Goal: Information Seeking & Learning: Find specific fact

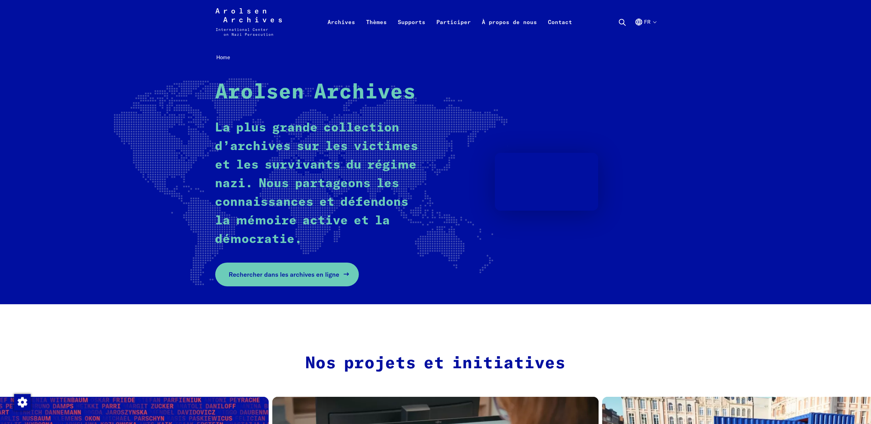
click at [323, 280] on link "Rechercher dans les archives en ligne" at bounding box center [287, 275] width 144 height 24
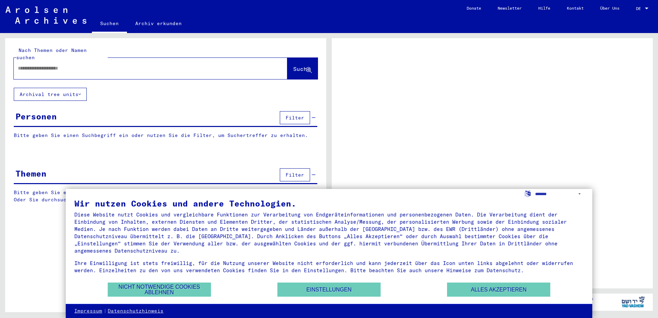
click at [67, 65] on input "text" at bounding box center [144, 68] width 253 height 7
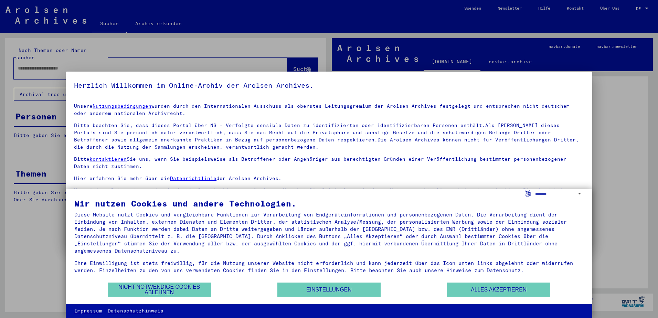
click at [644, 8] on div at bounding box center [329, 159] width 658 height 318
click at [631, 13] on div at bounding box center [329, 159] width 658 height 318
click at [492, 290] on button "Alles akzeptieren" at bounding box center [498, 290] width 103 height 14
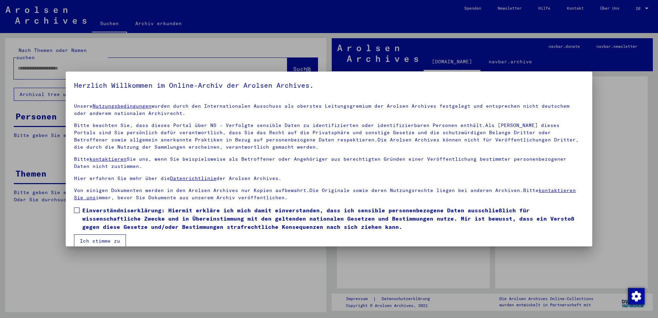
click at [649, 8] on div at bounding box center [329, 159] width 658 height 318
click at [101, 240] on button "Ich stimme zu" at bounding box center [100, 241] width 52 height 13
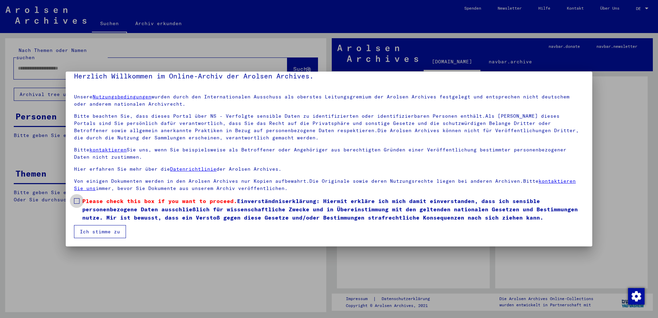
click at [76, 202] on span at bounding box center [77, 201] width 6 height 6
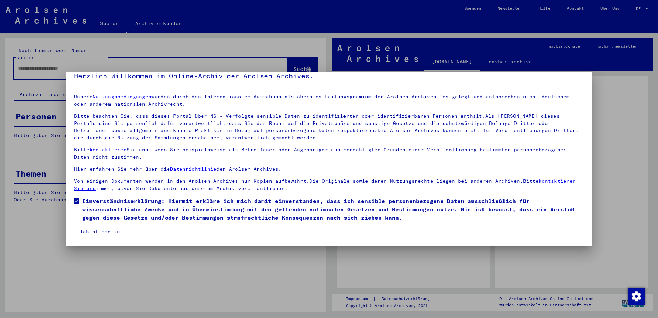
click at [102, 229] on button "Ich stimme zu" at bounding box center [100, 231] width 52 height 13
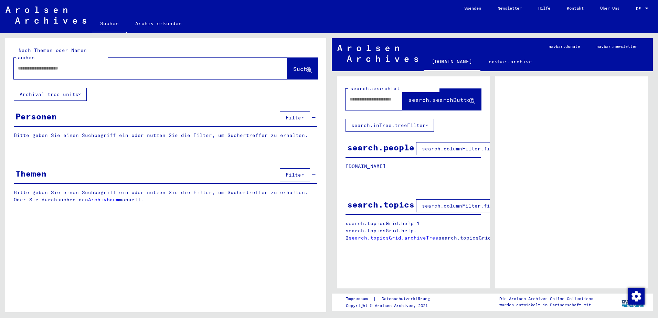
click at [647, 7] on div at bounding box center [647, 8] width 6 height 5
click at [643, 12] on span "English" at bounding box center [635, 12] width 28 height 12
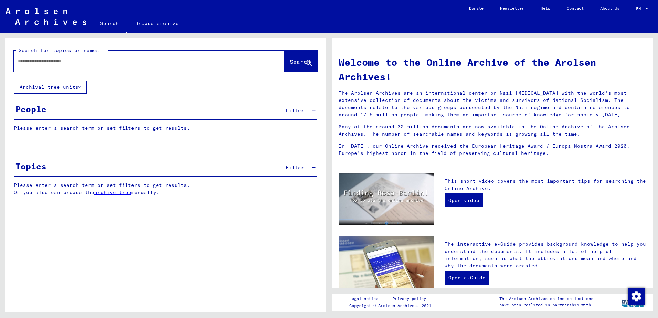
click at [81, 61] on input "text" at bounding box center [141, 61] width 246 height 7
drag, startPoint x: 18, startPoint y: 61, endPoint x: 39, endPoint y: 54, distance: 22.7
click at [18, 61] on input "*********" at bounding box center [141, 61] width 246 height 7
type input "**********"
click at [294, 69] on button "Search" at bounding box center [301, 61] width 34 height 21
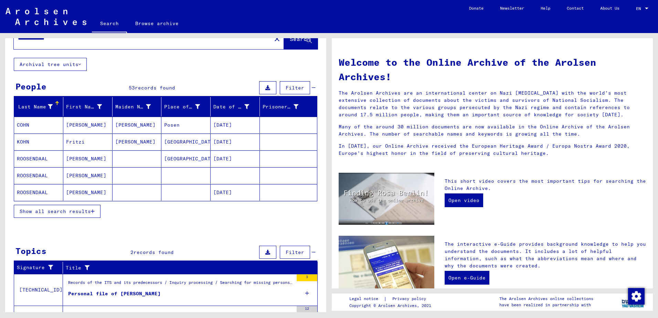
scroll to position [69, 0]
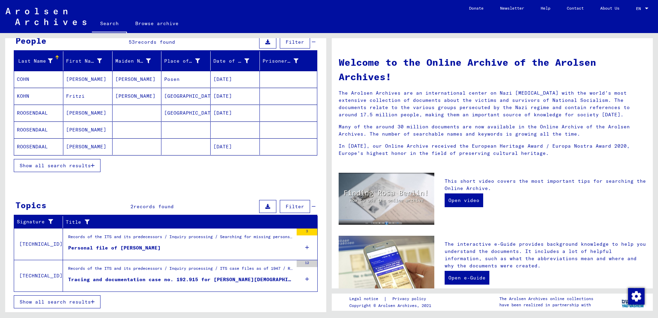
click at [151, 246] on div "Personal file of [PERSON_NAME]" at bounding box center [114, 247] width 93 height 7
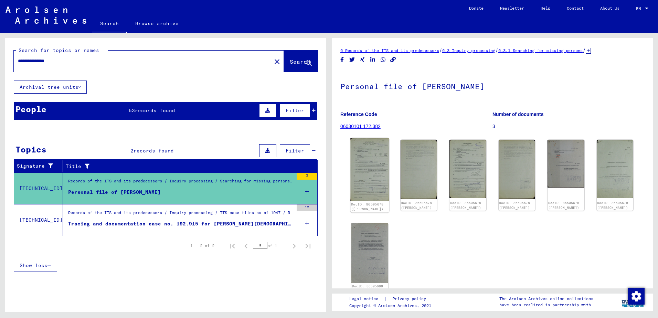
click at [372, 171] on img at bounding box center [370, 169] width 39 height 63
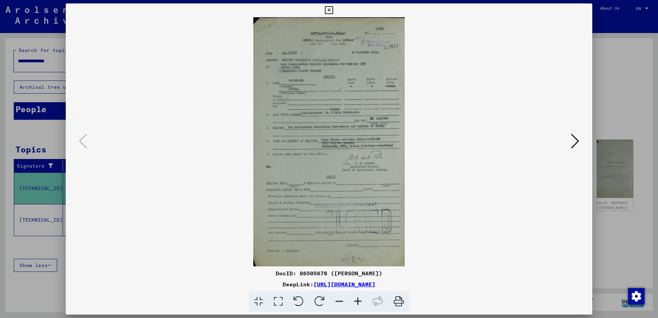
click at [573, 140] on icon at bounding box center [575, 141] width 8 height 17
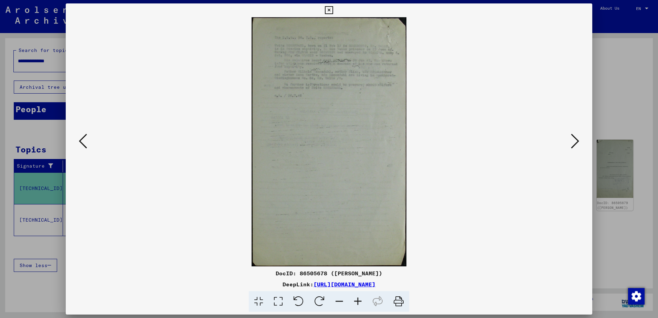
click at [573, 140] on icon at bounding box center [575, 141] width 8 height 17
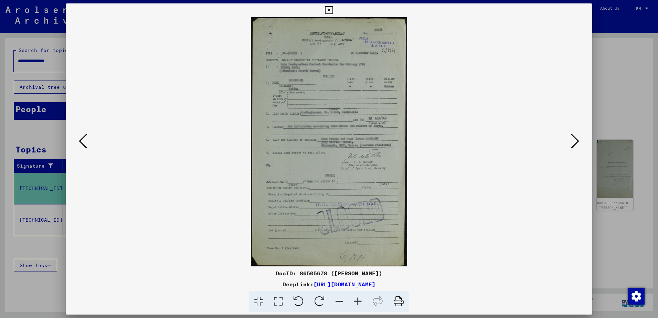
click at [573, 140] on icon at bounding box center [575, 141] width 8 height 17
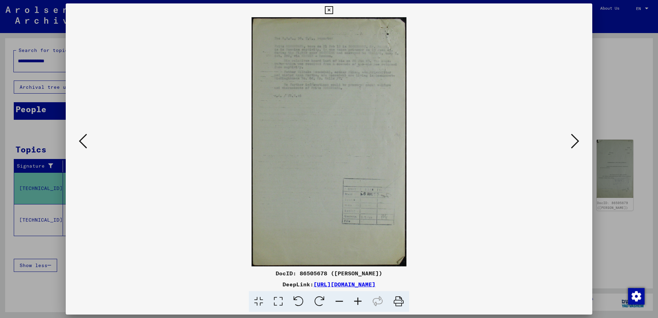
click at [573, 140] on icon at bounding box center [575, 141] width 8 height 17
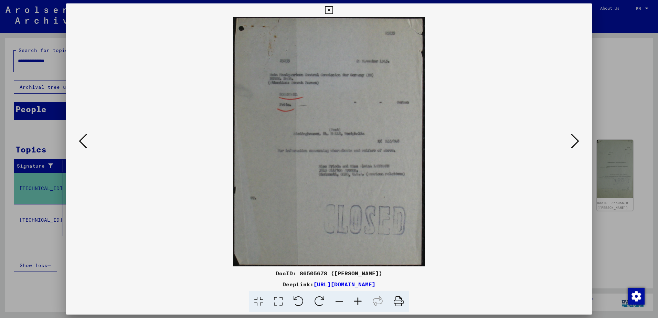
click at [573, 140] on icon at bounding box center [575, 141] width 8 height 17
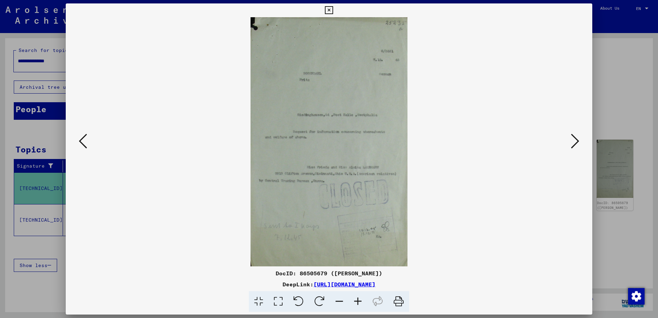
click at [574, 143] on icon at bounding box center [575, 141] width 8 height 17
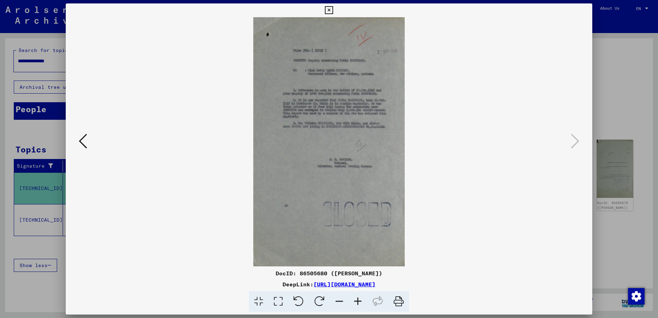
click at [326, 10] on icon at bounding box center [329, 10] width 8 height 8
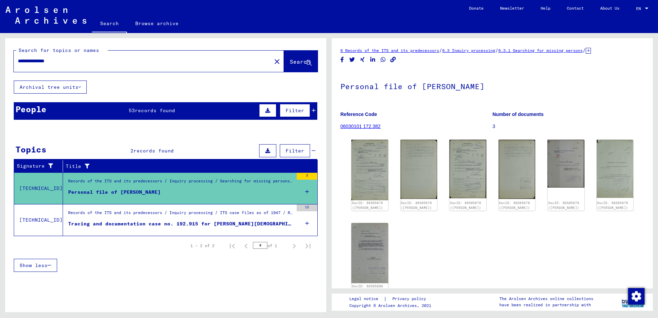
click at [226, 224] on div "Tracing and documentation case no. 192.915 for [PERSON_NAME][DEMOGRAPHIC_DATA] …" at bounding box center [180, 223] width 225 height 7
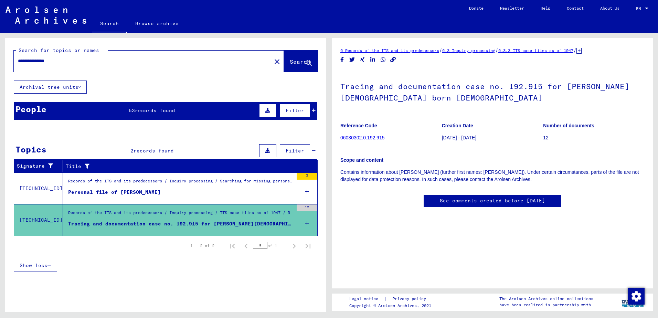
click at [363, 137] on link "06030302.0.192.915" at bounding box center [363, 138] width 44 height 6
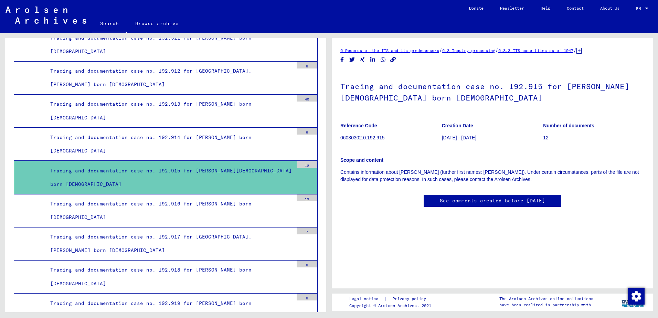
click at [493, 201] on link "See comments created before [DATE]" at bounding box center [492, 200] width 105 height 7
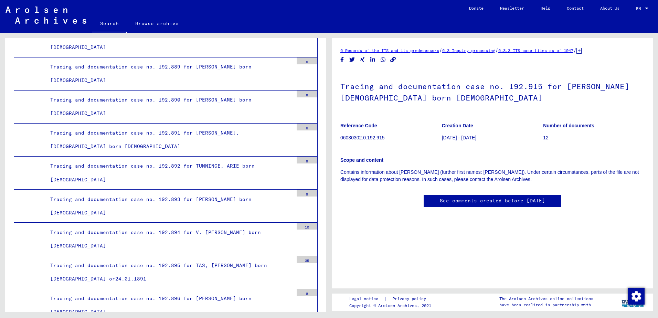
scroll to position [23644, 0]
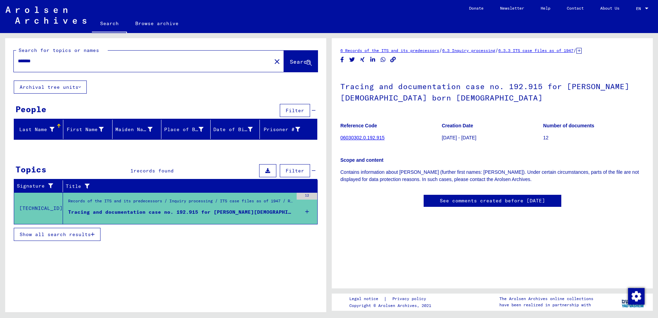
click at [307, 194] on div "12" at bounding box center [307, 196] width 21 height 7
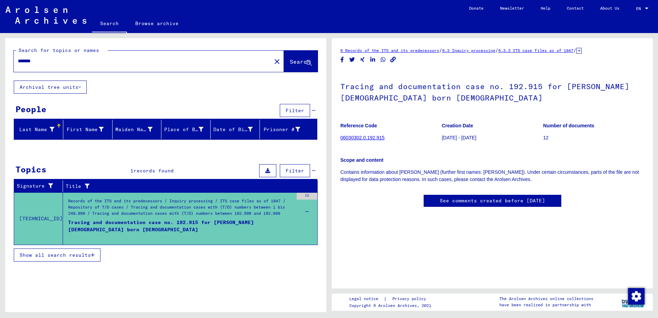
click at [307, 194] on div "12" at bounding box center [307, 196] width 21 height 7
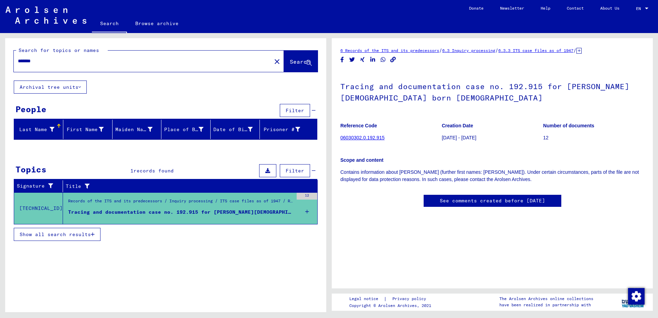
drag, startPoint x: 43, startPoint y: 62, endPoint x: -1, endPoint y: 63, distance: 44.1
click at [0, 63] on html "Search Browse archive Donate Newsletter Help Contact About Us Search Browse arc…" at bounding box center [329, 159] width 658 height 318
type input "**********"
click at [294, 56] on button "Search" at bounding box center [301, 61] width 34 height 21
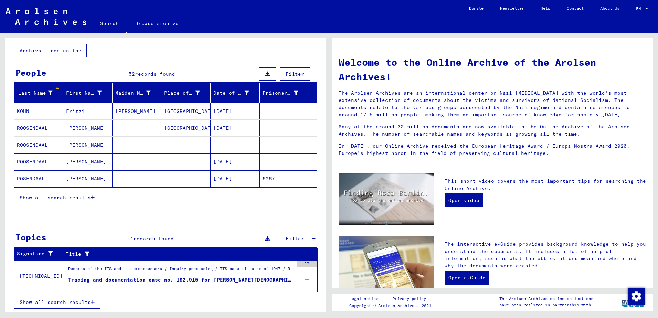
scroll to position [37, 0]
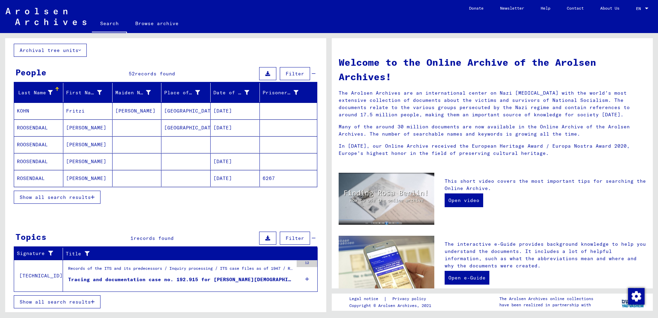
click at [305, 278] on icon at bounding box center [307, 279] width 4 height 24
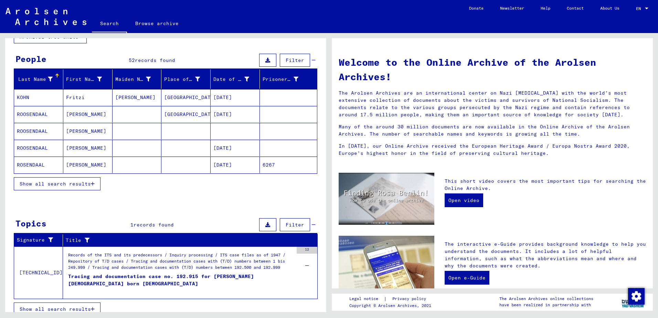
scroll to position [58, 0]
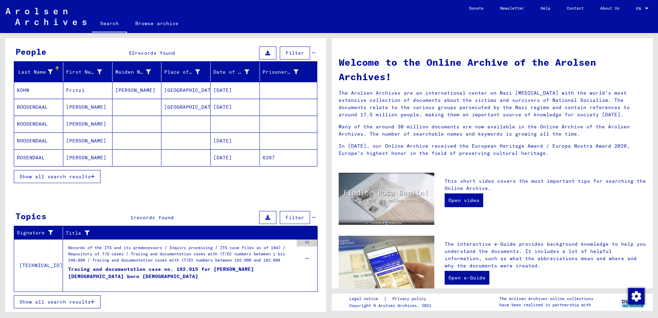
click at [266, 219] on button at bounding box center [267, 217] width 17 height 13
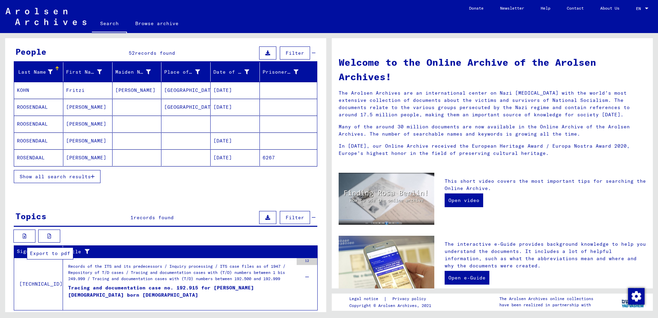
click at [46, 235] on button at bounding box center [49, 236] width 22 height 13
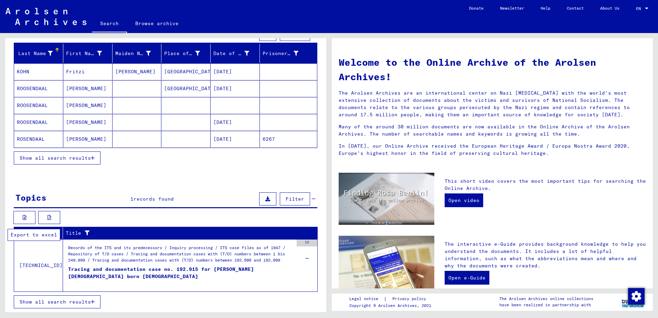
click at [26, 219] on icon at bounding box center [25, 217] width 4 height 5
click at [305, 259] on icon at bounding box center [307, 259] width 4 height 24
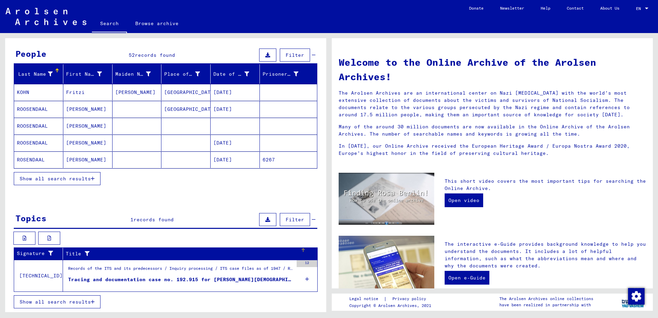
click at [298, 253] on div "Title" at bounding box center [187, 253] width 243 height 11
click at [199, 279] on div "Tracing and documentation case no. 192.915 for [PERSON_NAME][DEMOGRAPHIC_DATA] …" at bounding box center [180, 279] width 225 height 7
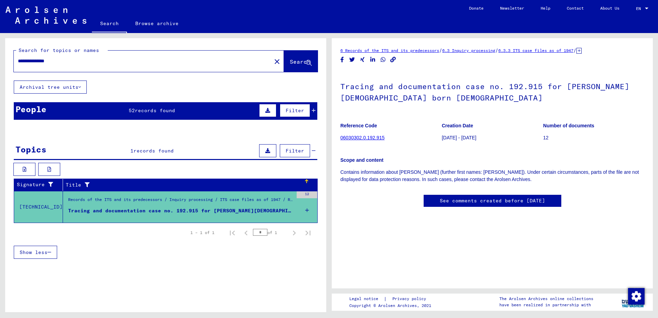
click at [367, 136] on link "06030302.0.192.915" at bounding box center [363, 138] width 44 height 6
